Goal: Task Accomplishment & Management: Use online tool/utility

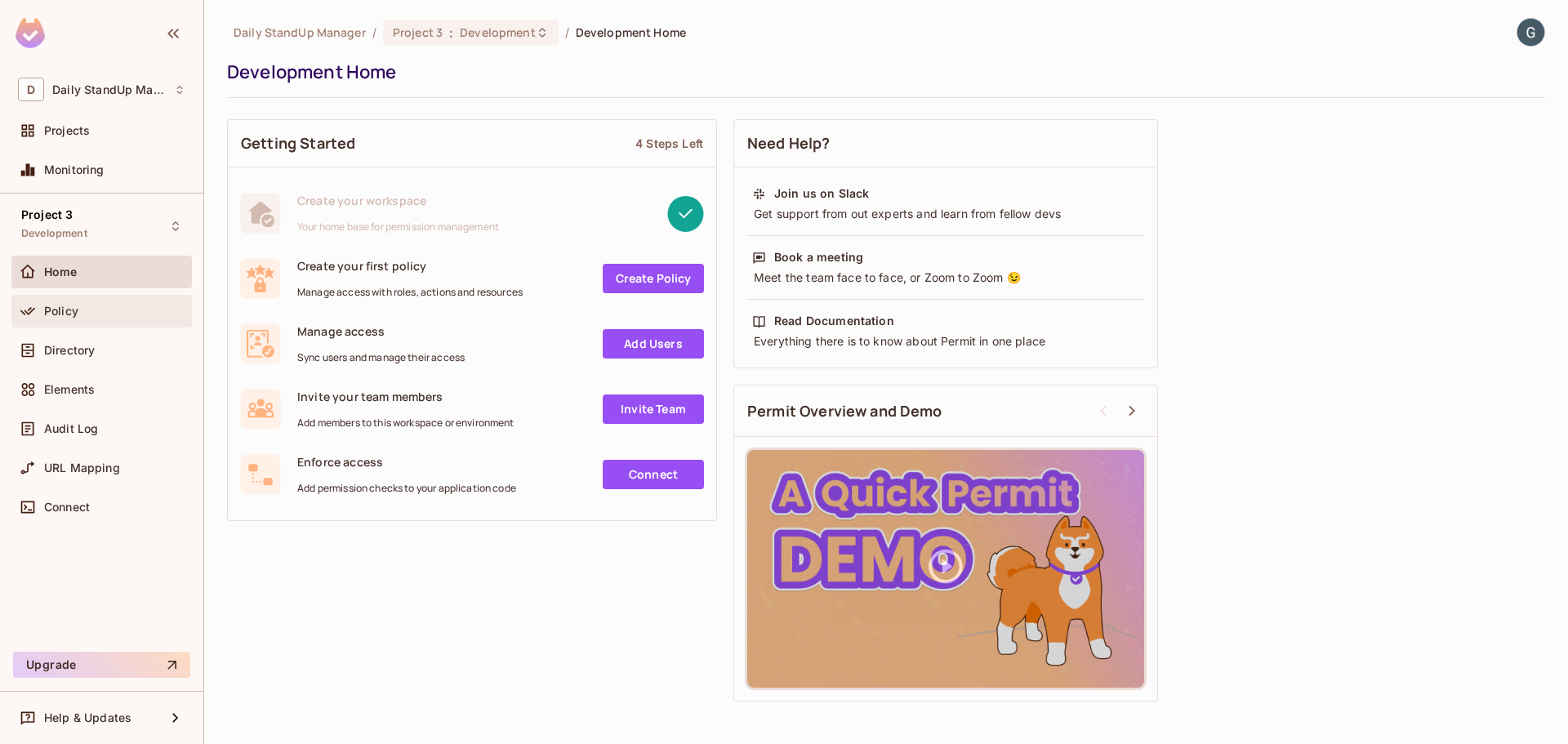
click at [65, 315] on span "Policy" at bounding box center [61, 311] width 34 height 13
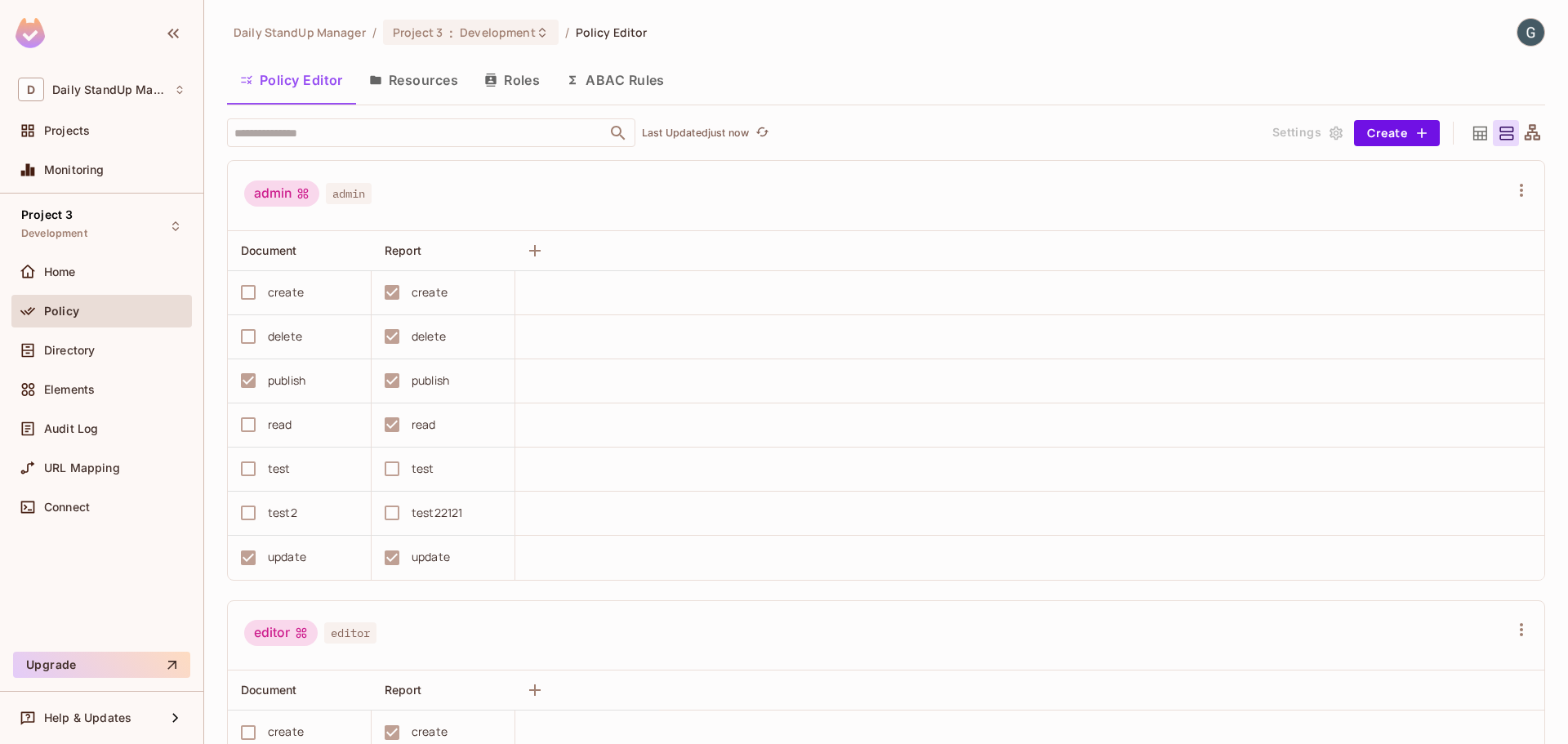
click at [389, 427] on div "read" at bounding box center [438, 424] width 126 height 34
click at [390, 423] on div "read" at bounding box center [438, 424] width 126 height 34
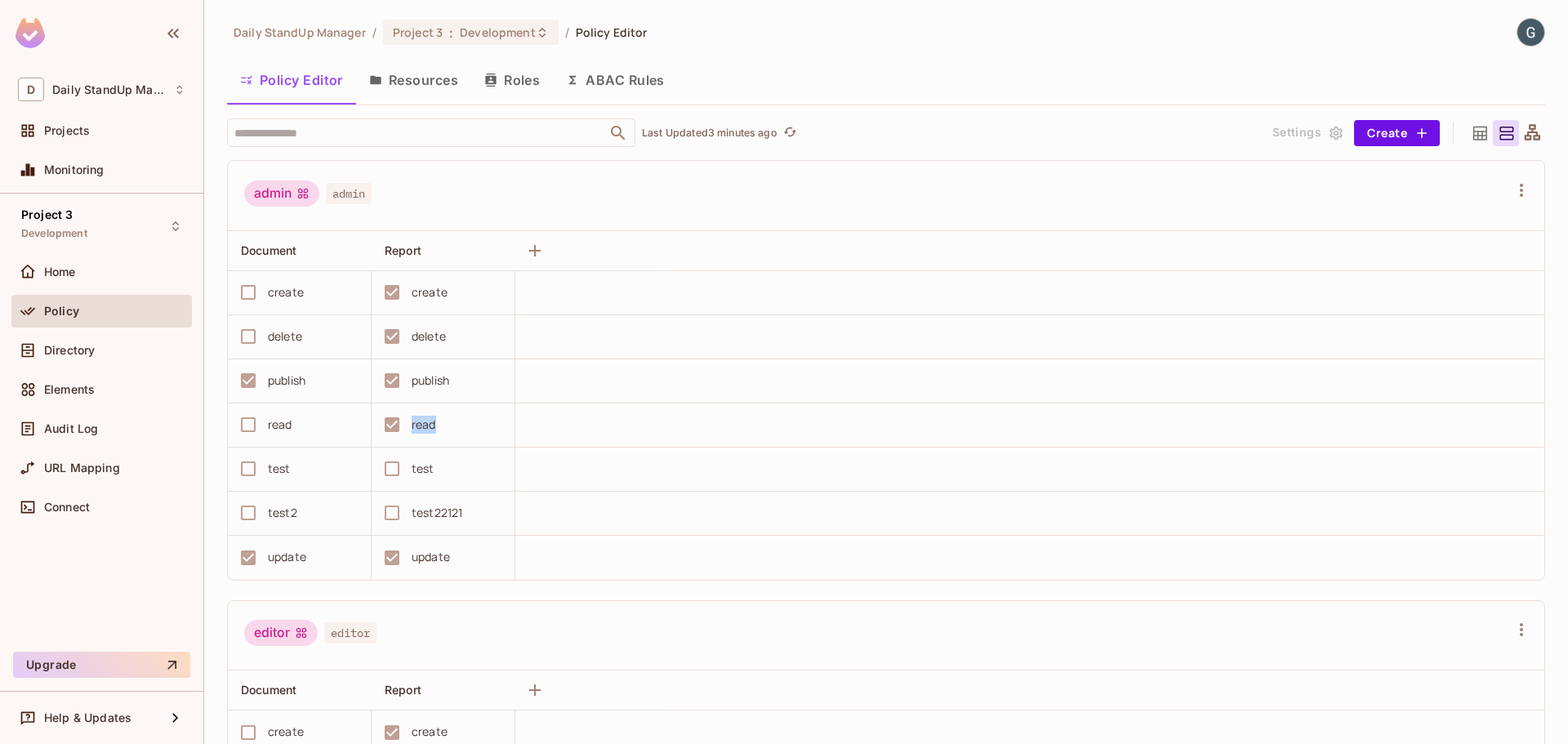
click at [390, 423] on div "read" at bounding box center [438, 424] width 126 height 34
